Goal: Task Accomplishment & Management: Manage account settings

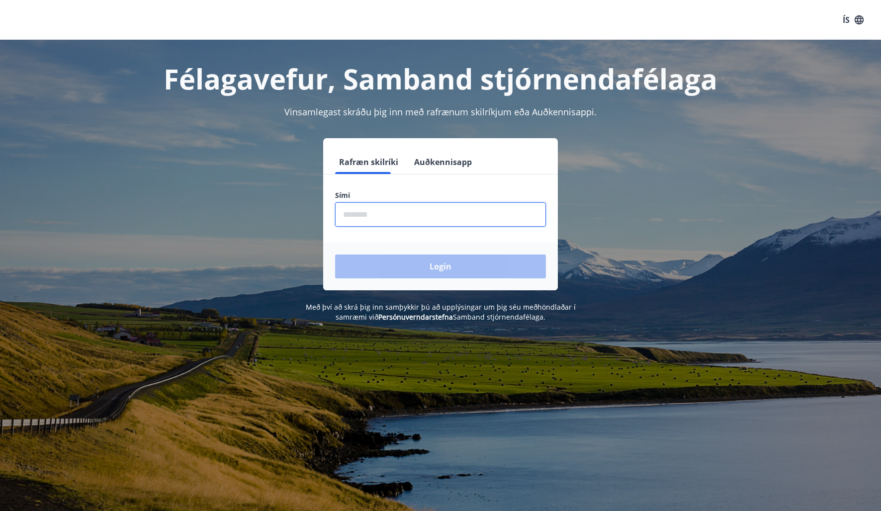
click at [363, 215] on input "phone" at bounding box center [440, 214] width 211 height 24
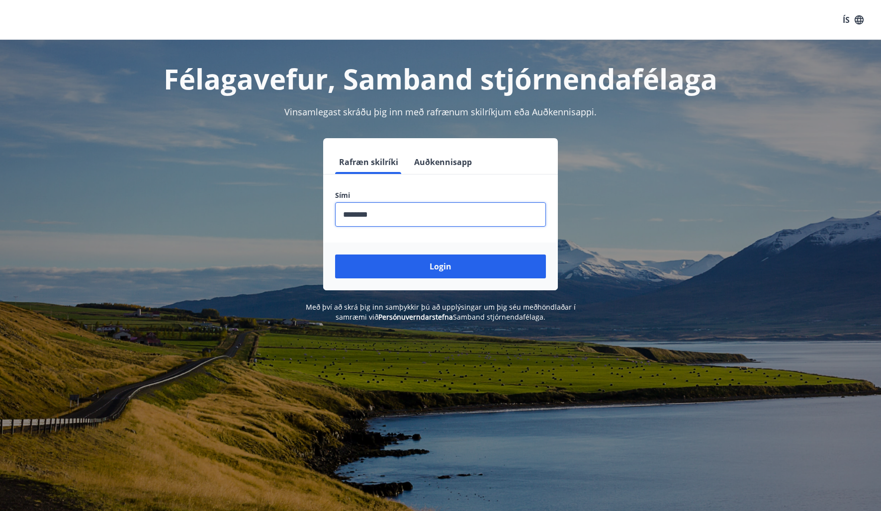
type input "********"
click at [335, 254] on button "Login" at bounding box center [440, 266] width 211 height 24
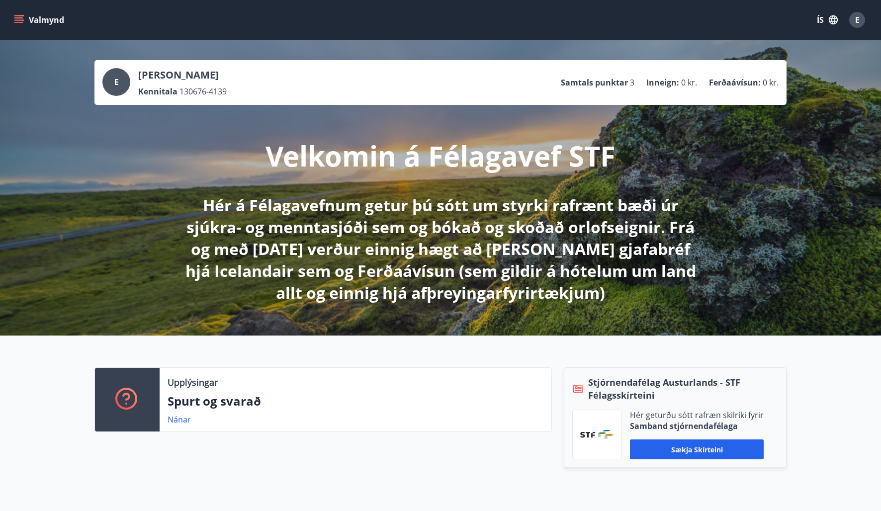
click at [33, 24] on button "Valmynd" at bounding box center [40, 20] width 56 height 18
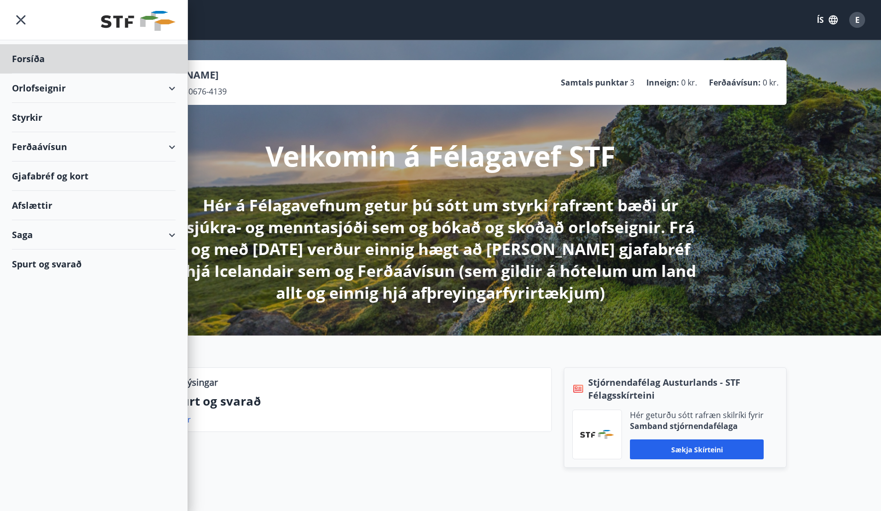
click at [40, 113] on div "Styrkir" at bounding box center [93, 117] width 163 height 29
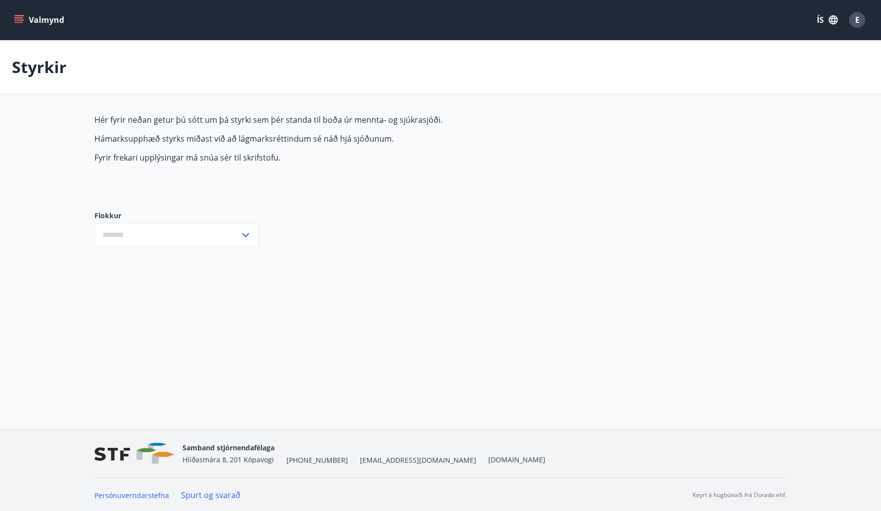
type input "***"
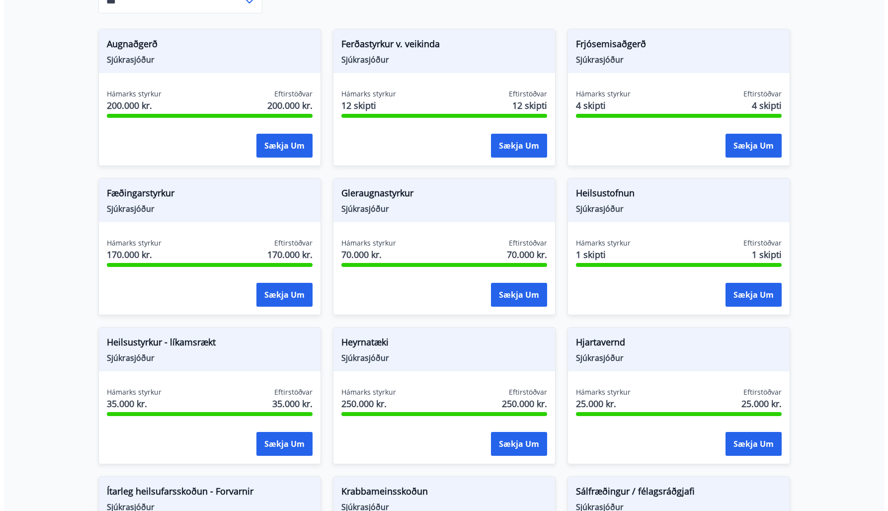
scroll to position [248, 0]
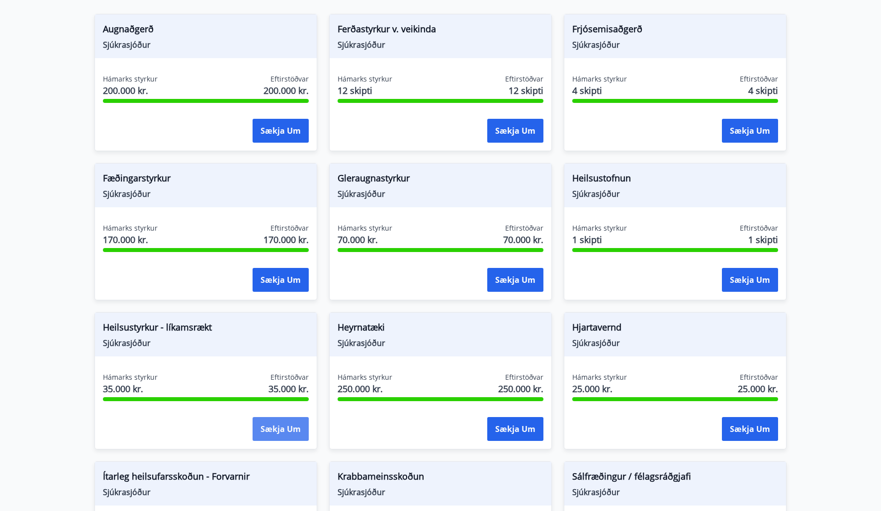
click at [269, 425] on button "Sækja um" at bounding box center [280, 429] width 56 height 24
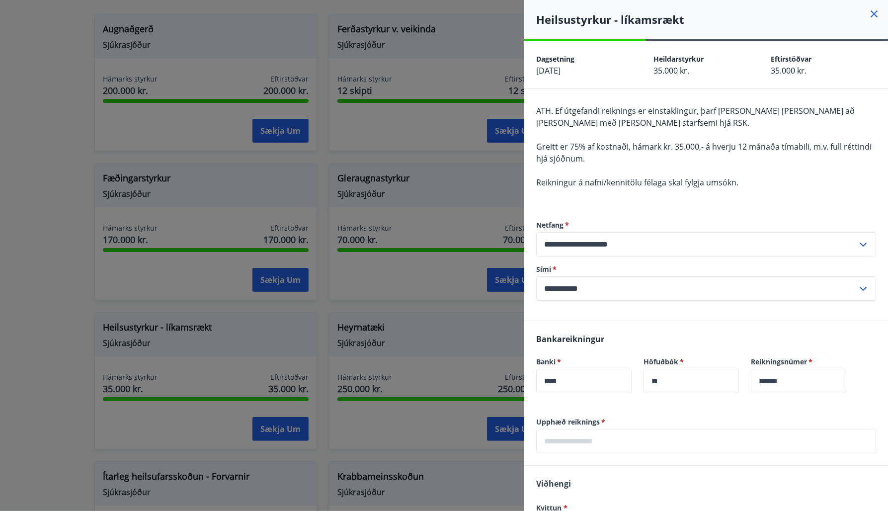
click at [549, 243] on input "**********" at bounding box center [696, 244] width 321 height 24
click at [583, 284] on li "[EMAIL_ADDRESS][DOMAIN_NAME]" at bounding box center [706, 283] width 339 height 18
type input "**********"
click at [597, 288] on input "**********" at bounding box center [696, 288] width 321 height 24
drag, startPoint x: 605, startPoint y: 287, endPoint x: 493, endPoint y: 289, distance: 111.8
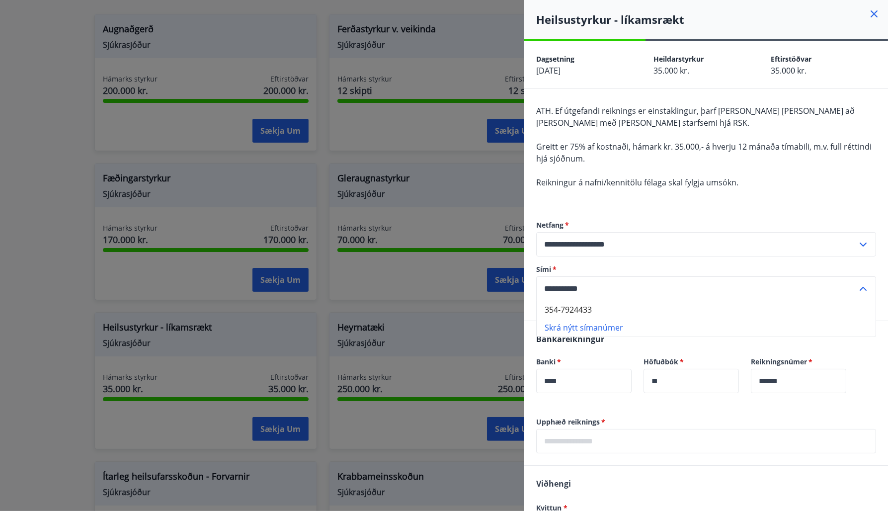
click at [493, 289] on div "**********" at bounding box center [444, 255] width 888 height 511
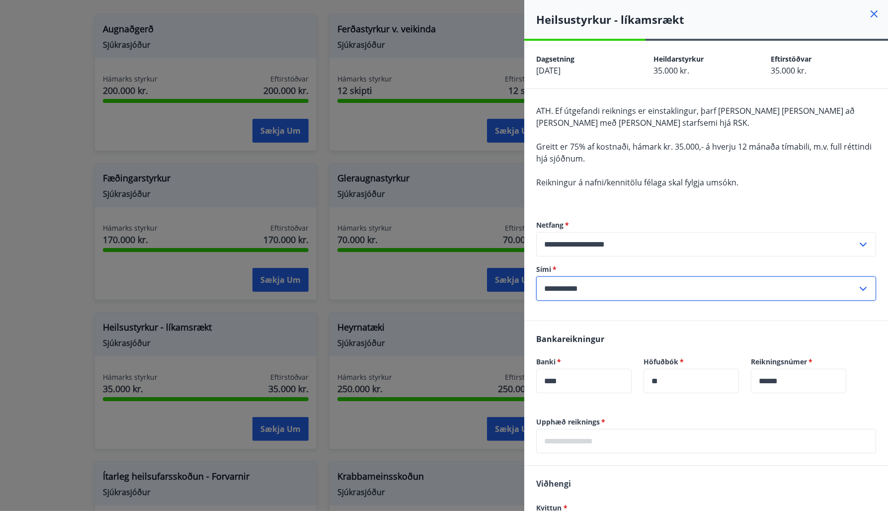
type input "**********"
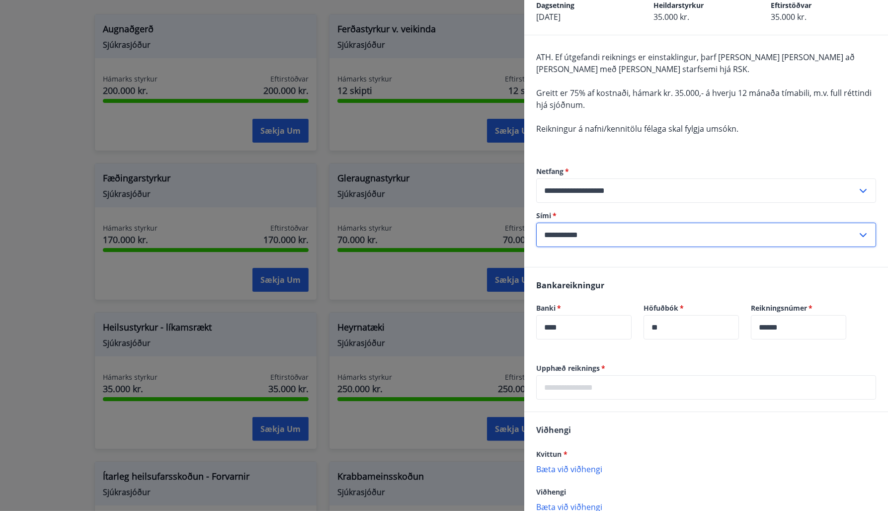
scroll to position [115, 0]
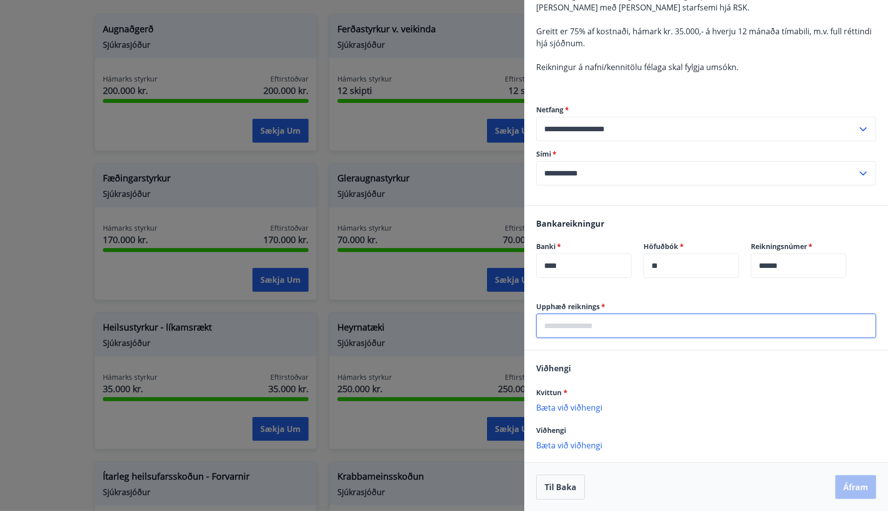
click at [604, 330] on input "text" at bounding box center [706, 326] width 340 height 24
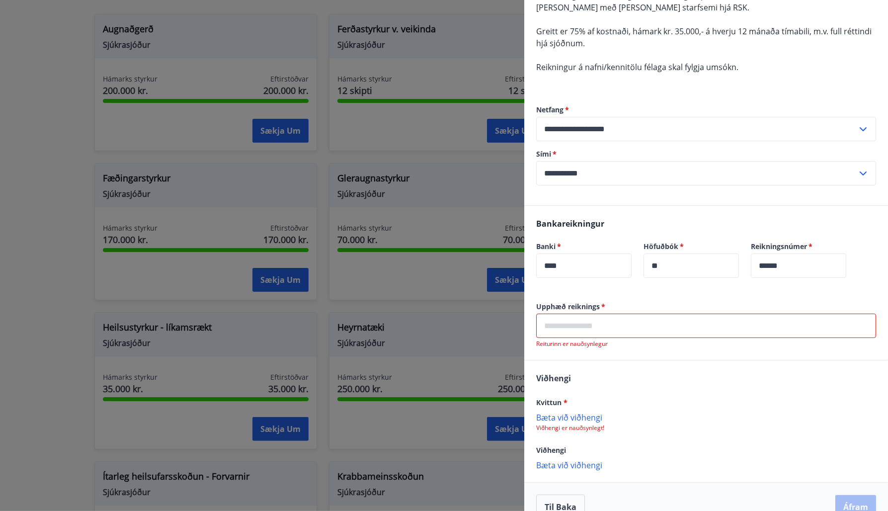
click at [598, 328] on input "text" at bounding box center [706, 326] width 340 height 24
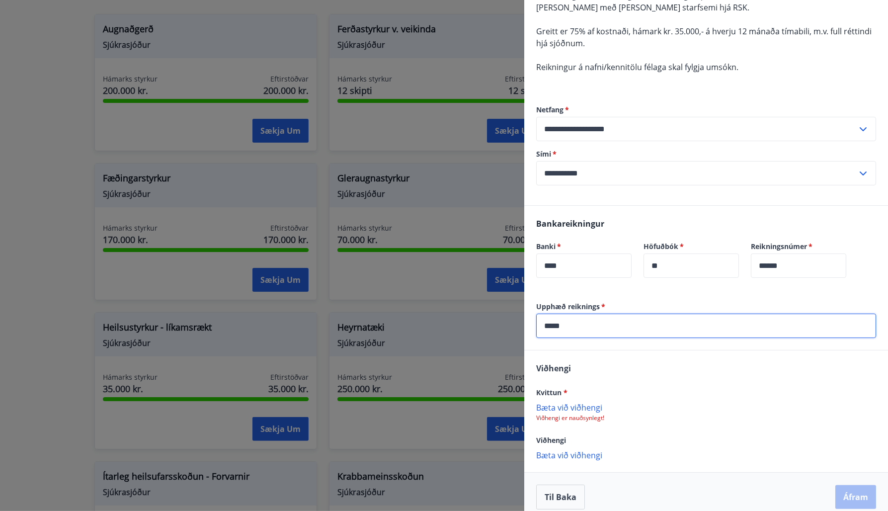
type input "*****"
click at [568, 410] on p "Bæta við viðhengi" at bounding box center [706, 407] width 340 height 10
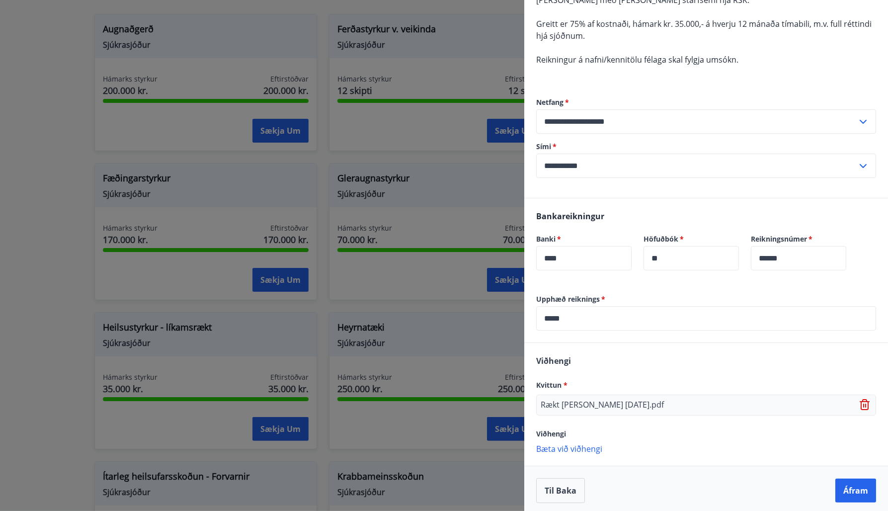
scroll to position [126, 0]
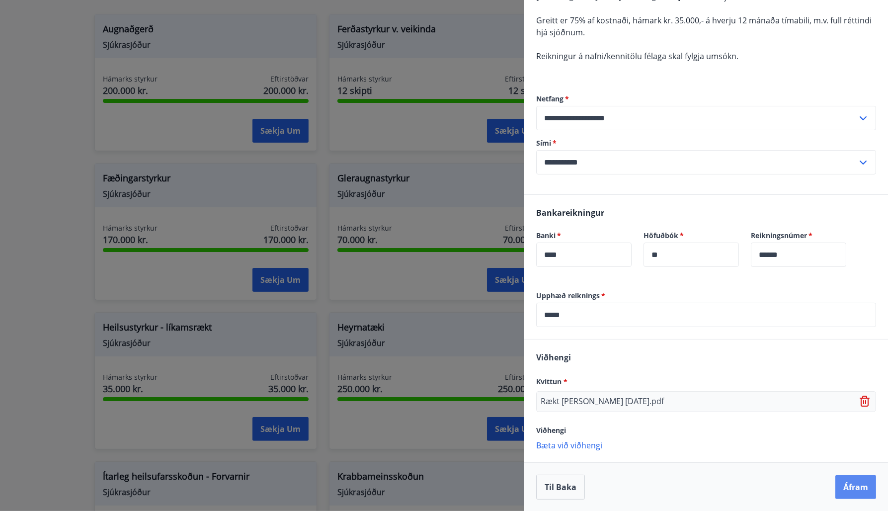
click at [846, 489] on button "Áfram" at bounding box center [855, 487] width 41 height 24
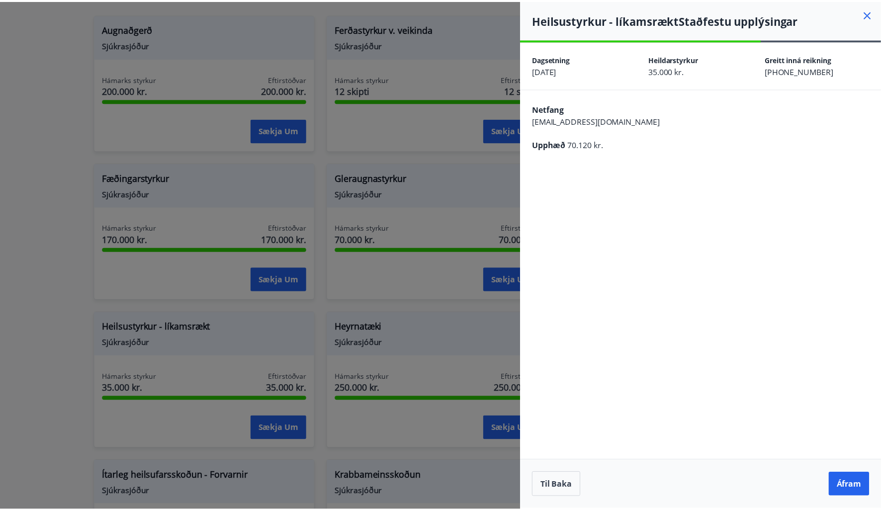
scroll to position [0, 0]
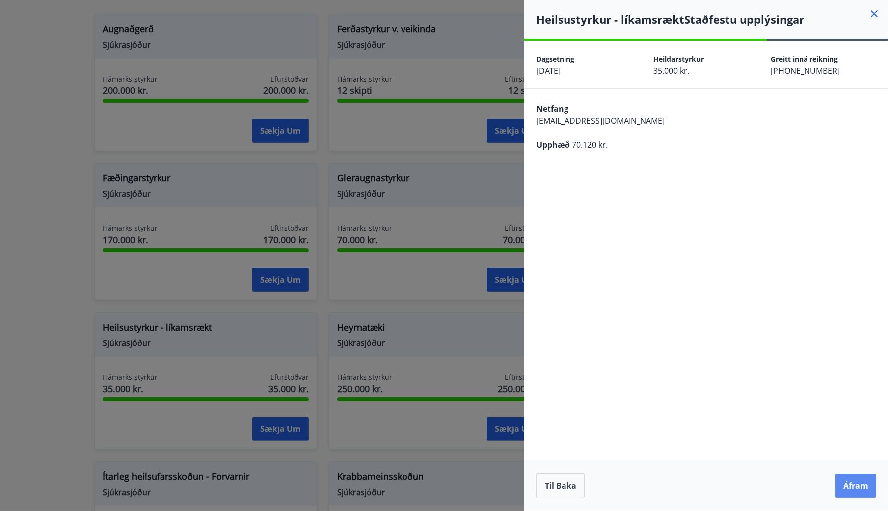
click at [866, 485] on button "Áfram" at bounding box center [855, 486] width 41 height 24
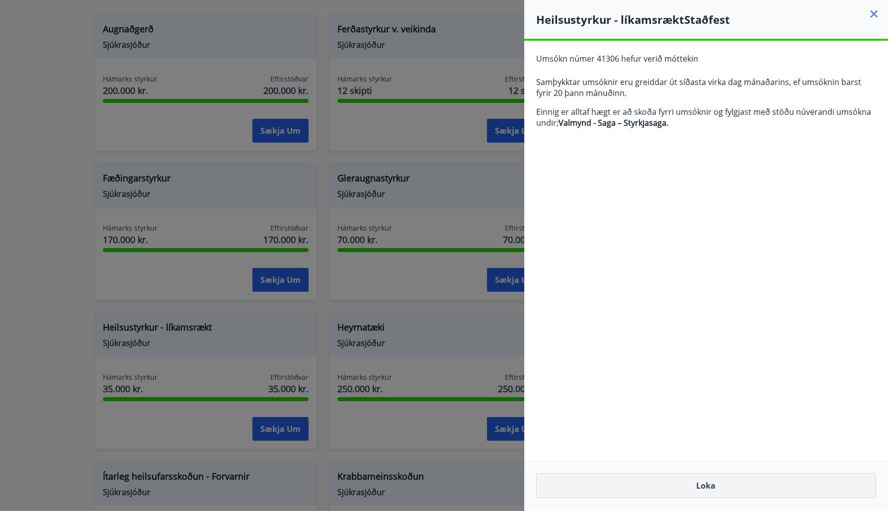
click at [709, 481] on button "Loka" at bounding box center [706, 485] width 340 height 25
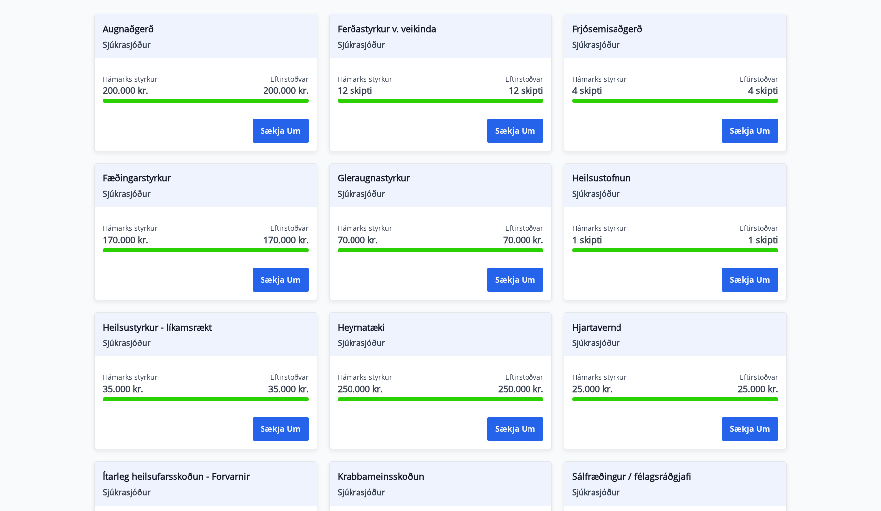
click at [151, 346] on span "Sjúkrasjóður" at bounding box center [206, 342] width 206 height 11
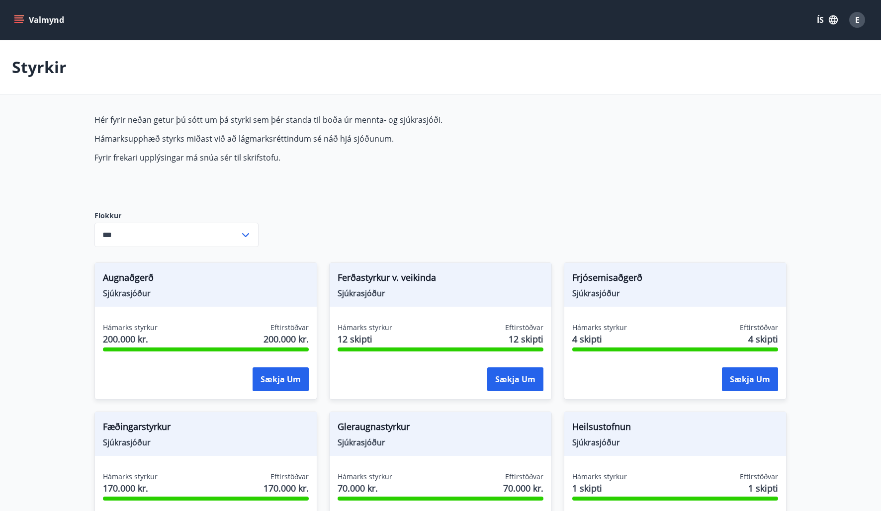
click at [214, 230] on input "***" at bounding box center [166, 235] width 145 height 24
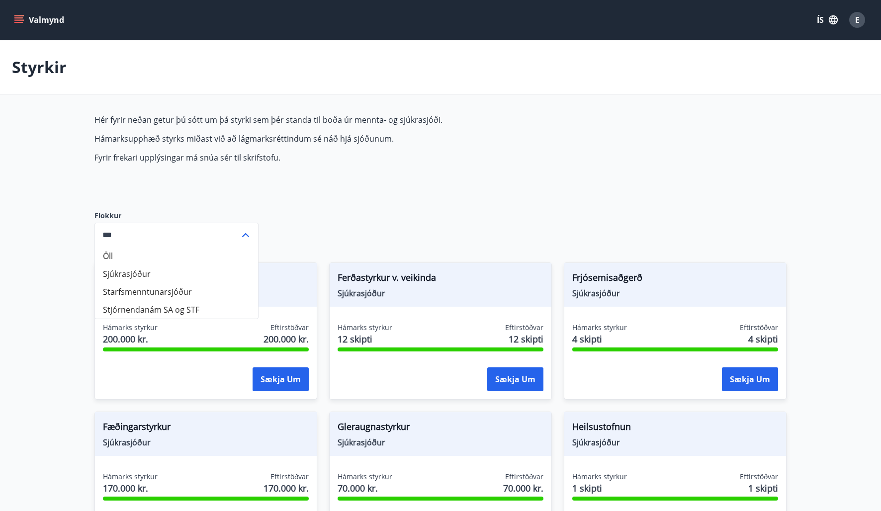
click at [177, 260] on li "Öll" at bounding box center [176, 256] width 163 height 18
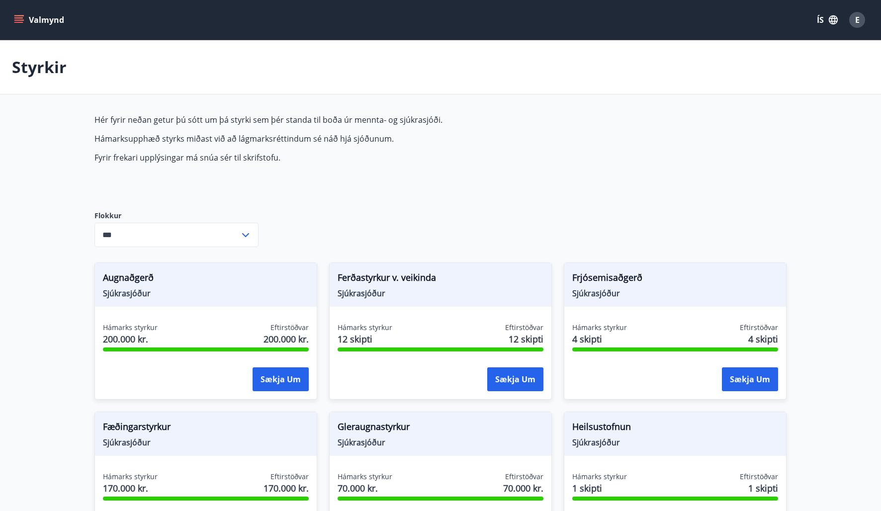
click at [421, 178] on div "Hér fyrir neðan getur þú sótt um þá styrki sem þér standa til boða úr mennta- o…" at bounding box center [328, 154] width 469 height 80
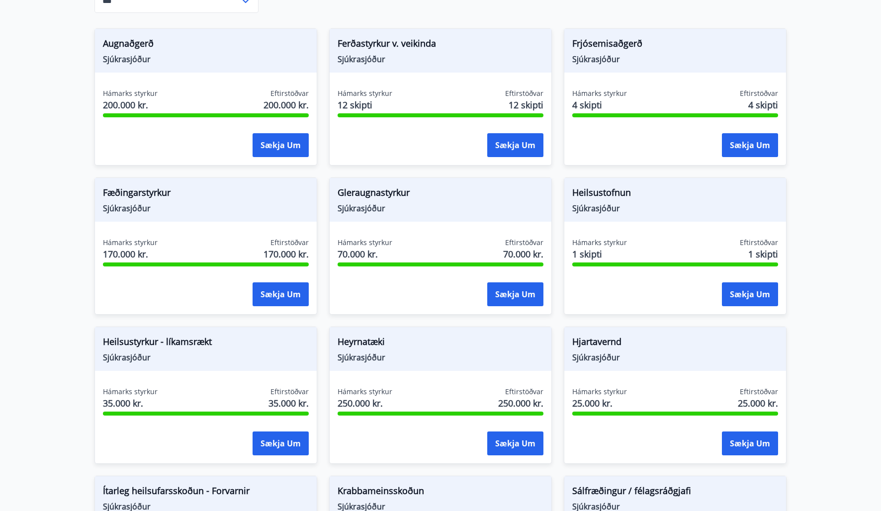
scroll to position [248, 0]
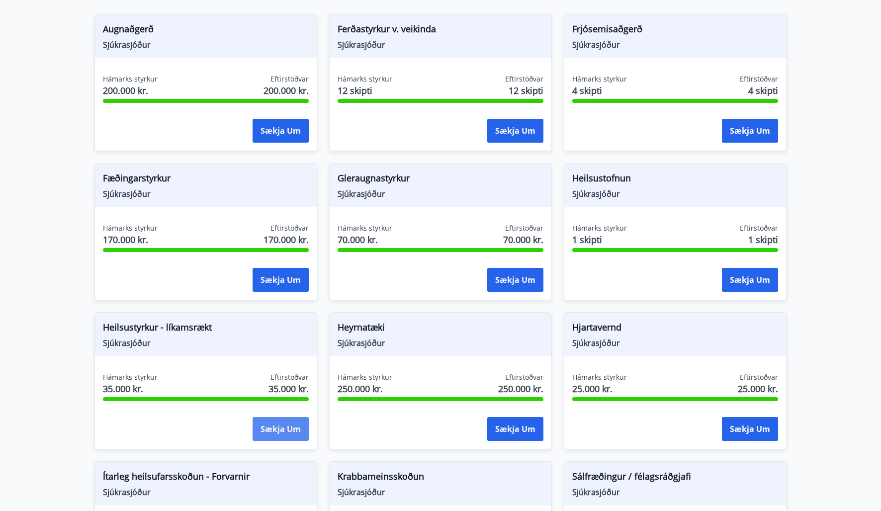
click at [297, 427] on button "Sækja um" at bounding box center [280, 429] width 56 height 24
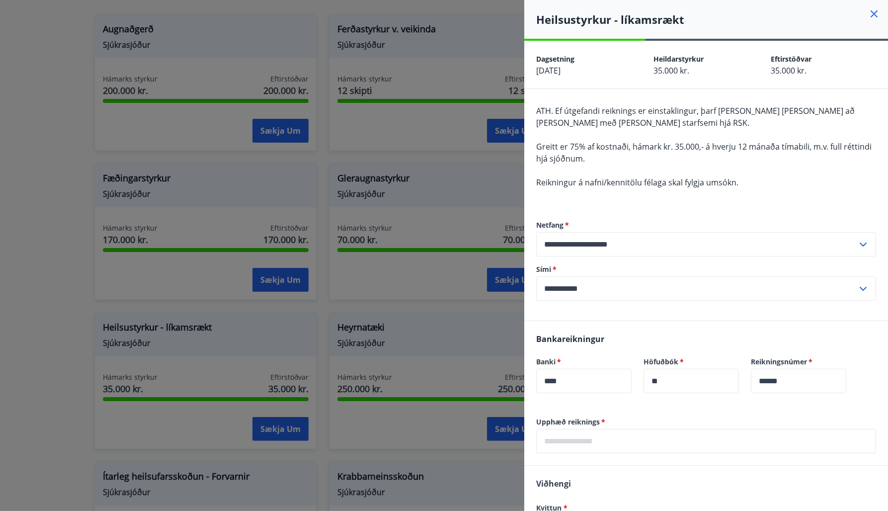
click at [871, 11] on icon at bounding box center [874, 13] width 7 height 7
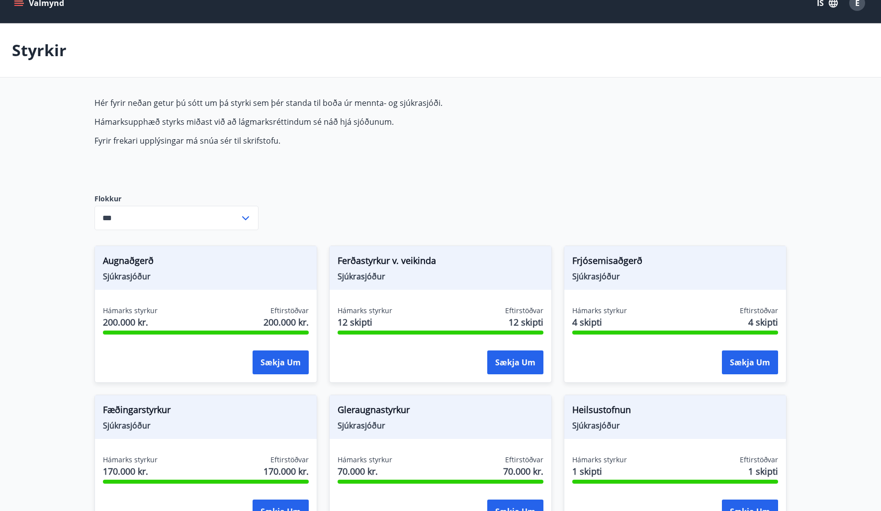
scroll to position [0, 0]
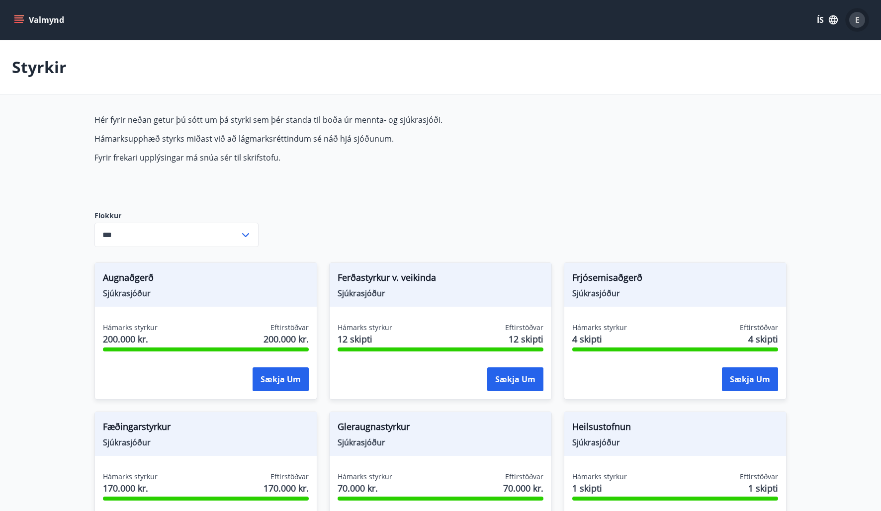
click at [855, 17] on span "E" at bounding box center [857, 19] width 4 height 11
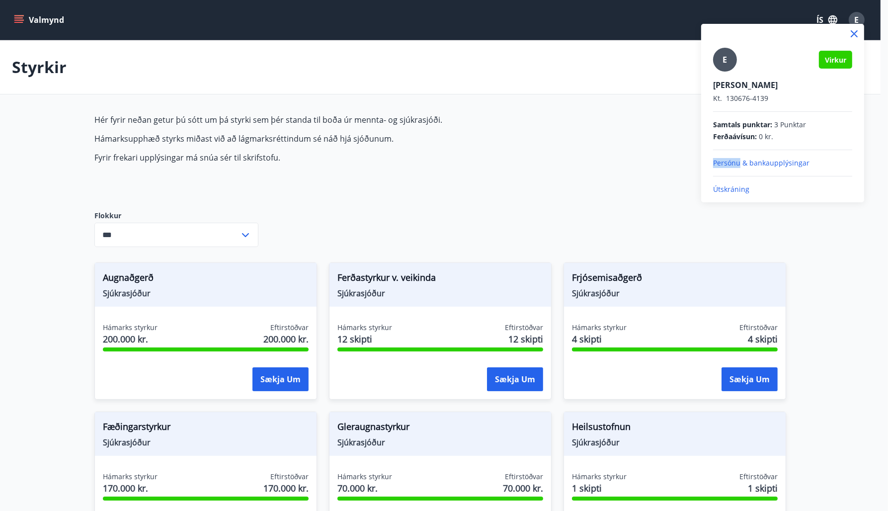
click at [741, 168] on div "E Virkur [PERSON_NAME] Kt. 130676-4139 Samtals punktar : 3 Punktar Ferðaávísun …" at bounding box center [782, 121] width 139 height 147
drag, startPoint x: 741, startPoint y: 168, endPoint x: 718, endPoint y: 158, distance: 25.3
click at [719, 154] on div "E Virkur [PERSON_NAME] Kt. 130676-4139 Samtals punktar : 3 Punktar Ferðaávísun …" at bounding box center [782, 121] width 139 height 147
click at [718, 158] on p "Persónu & bankaupplýsingar" at bounding box center [782, 163] width 139 height 10
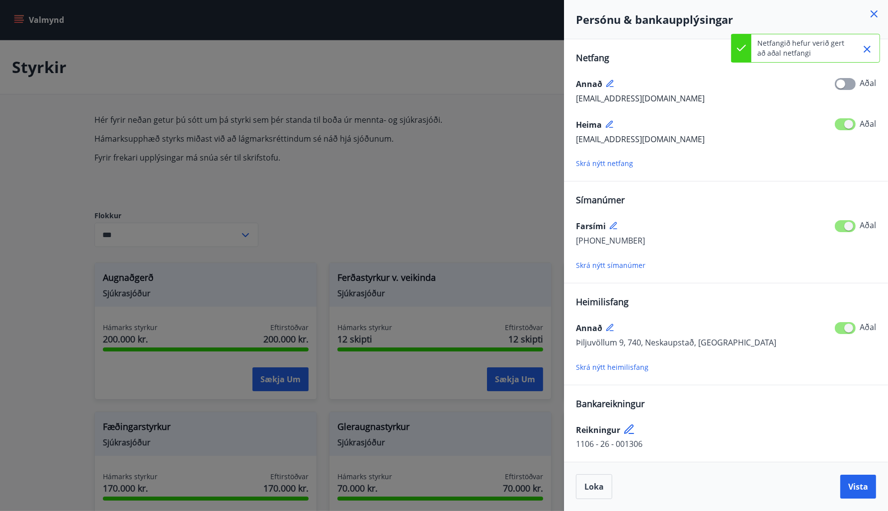
click at [609, 80] on icon at bounding box center [610, 84] width 9 height 9
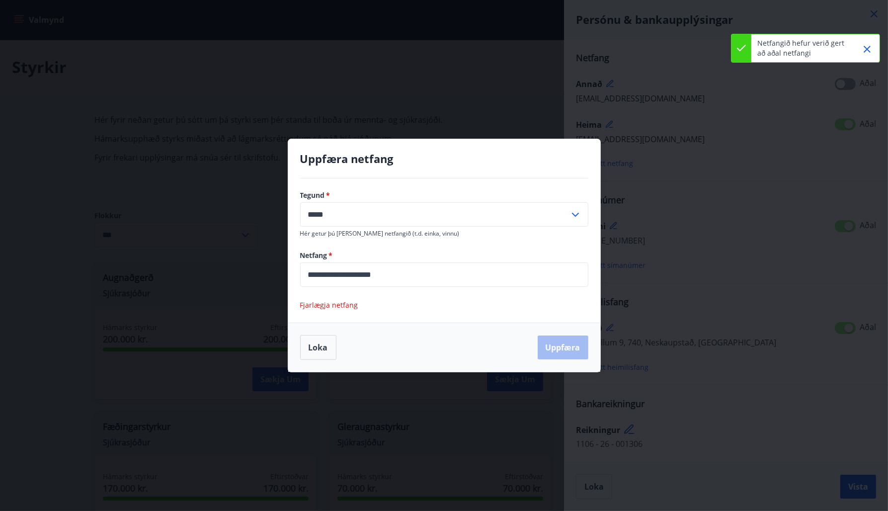
click at [320, 307] on span "Fjarlægja netfang" at bounding box center [329, 304] width 58 height 9
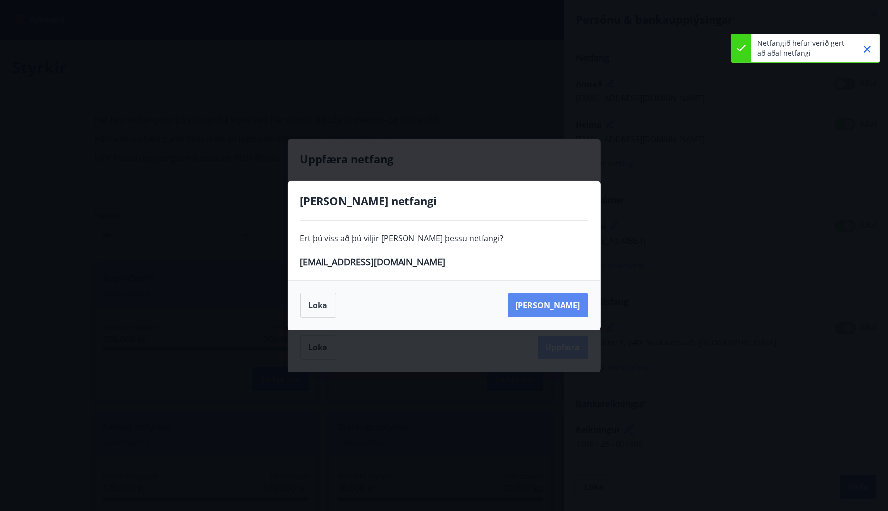
click at [572, 309] on button "[PERSON_NAME]" at bounding box center [548, 305] width 80 height 24
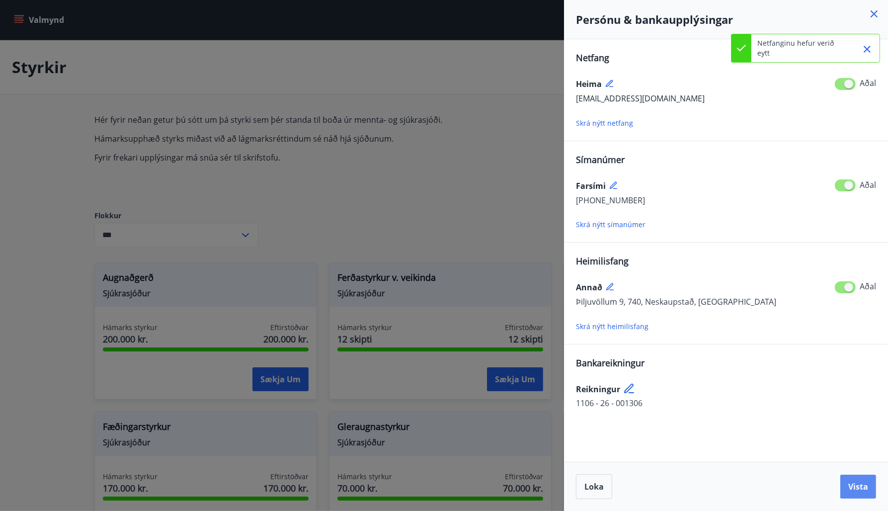
click at [872, 483] on button "Vista" at bounding box center [858, 487] width 36 height 24
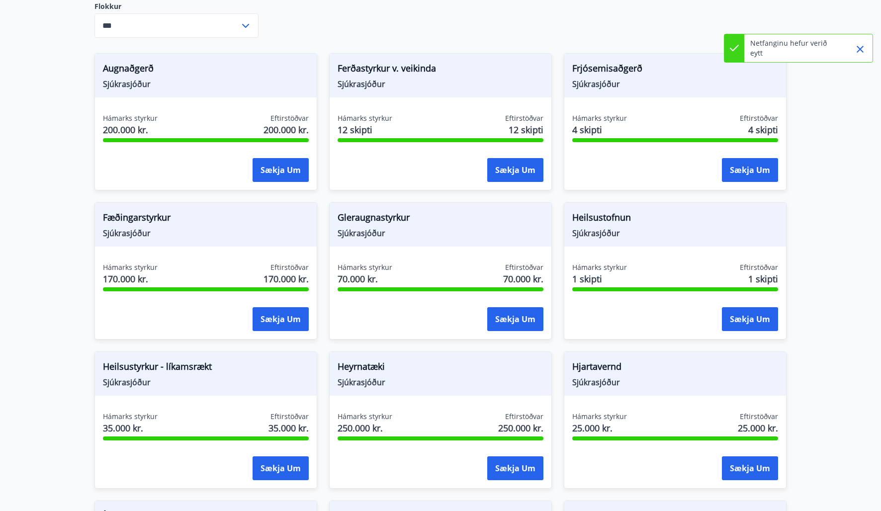
scroll to position [149, 0]
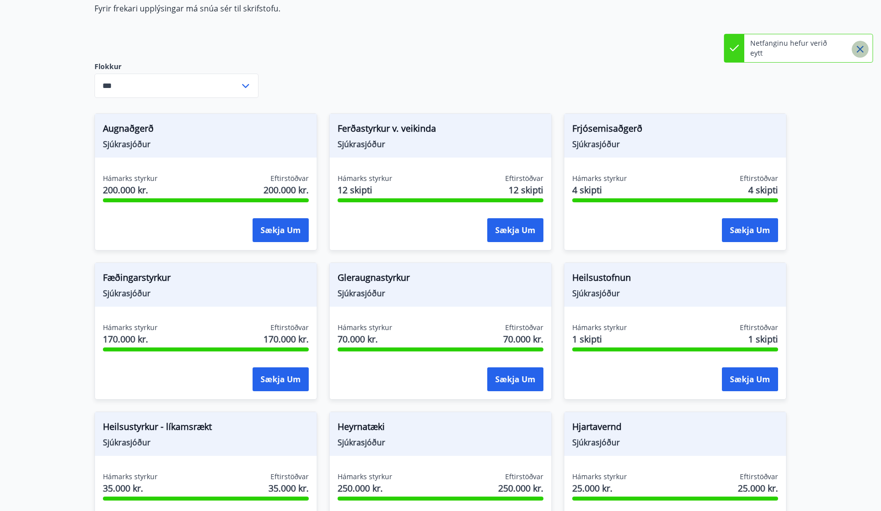
click at [862, 48] on icon "Close" at bounding box center [860, 49] width 12 height 12
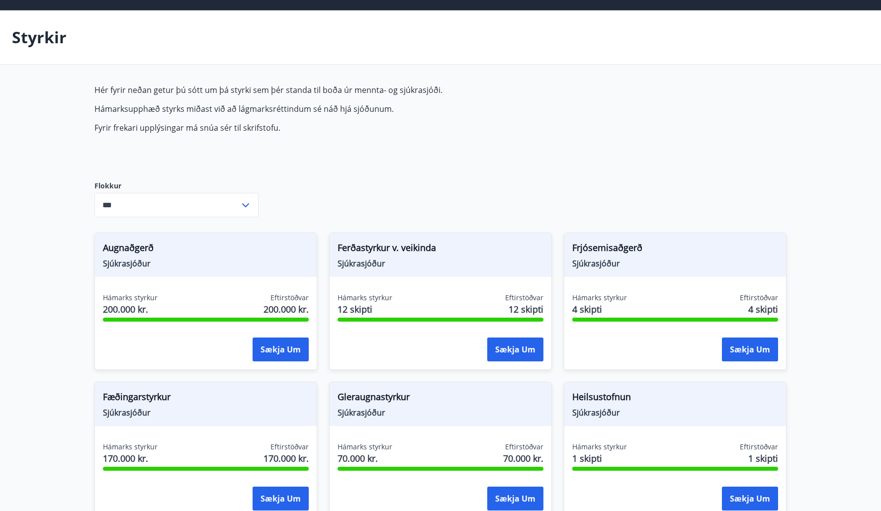
scroll to position [0, 0]
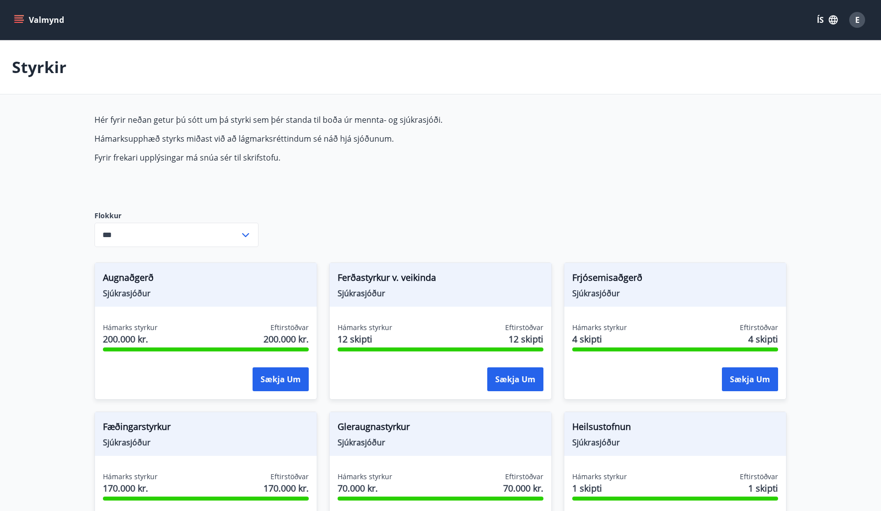
click at [870, 19] on div "Valmynd ÍS E" at bounding box center [440, 20] width 881 height 40
click at [859, 22] on div "E" at bounding box center [857, 20] width 16 height 16
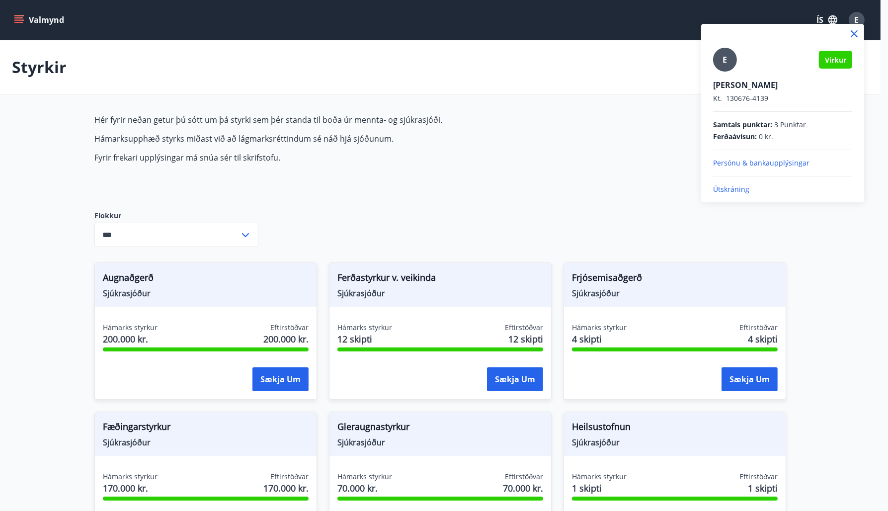
click at [745, 156] on div "E Virkur [PERSON_NAME] Kt. 130676-4139 Samtals punktar : 3 Punktar Ferðaávísun …" at bounding box center [782, 121] width 139 height 147
click at [743, 161] on p "Persónu & bankaupplýsingar" at bounding box center [782, 163] width 139 height 10
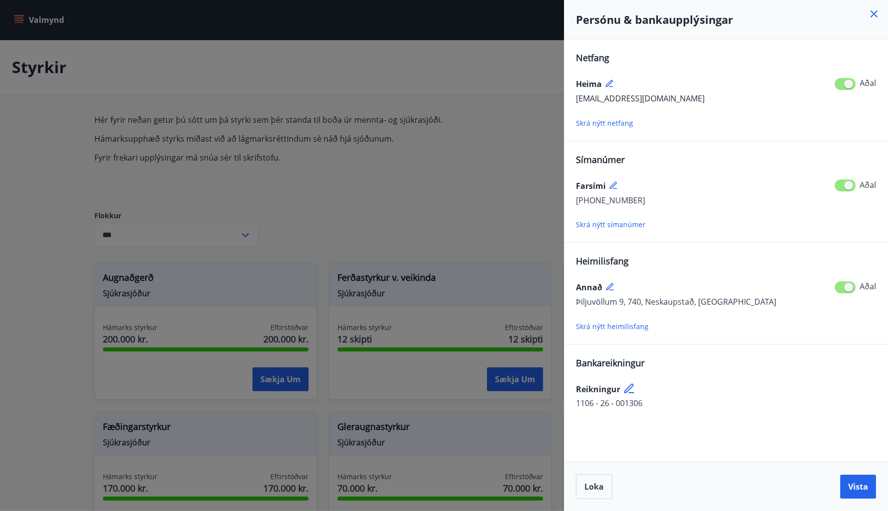
click at [482, 189] on div at bounding box center [444, 255] width 888 height 511
